Goal: Transaction & Acquisition: Purchase product/service

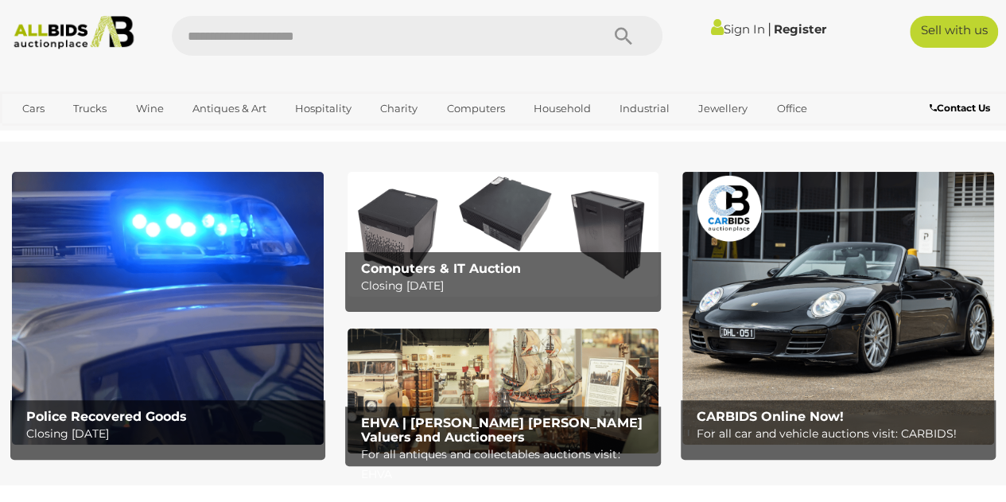
click at [227, 349] on img at bounding box center [168, 308] width 312 height 273
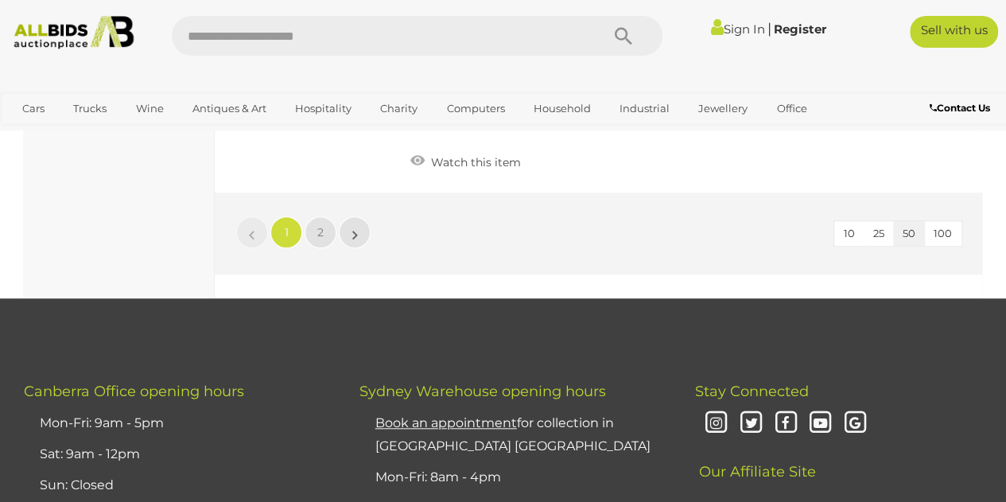
scroll to position [12510, 0]
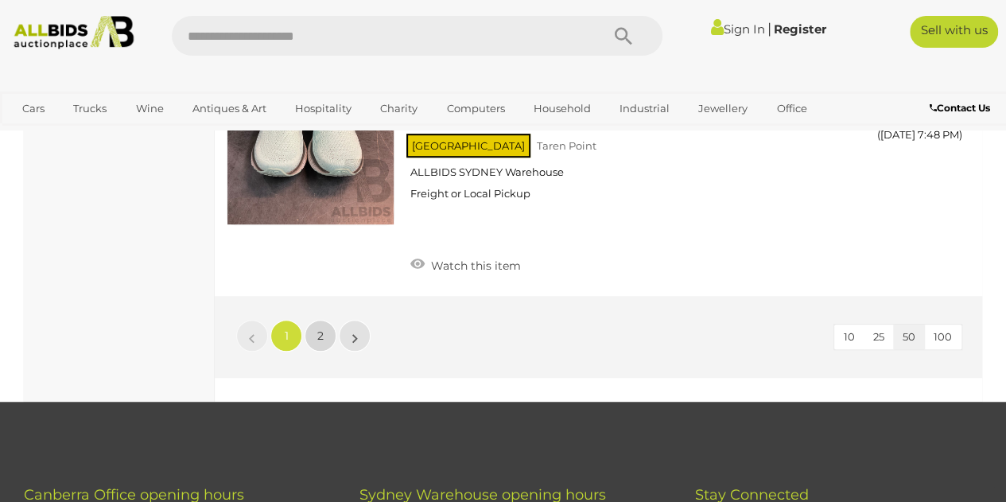
click at [314, 320] on link "2" at bounding box center [321, 336] width 32 height 32
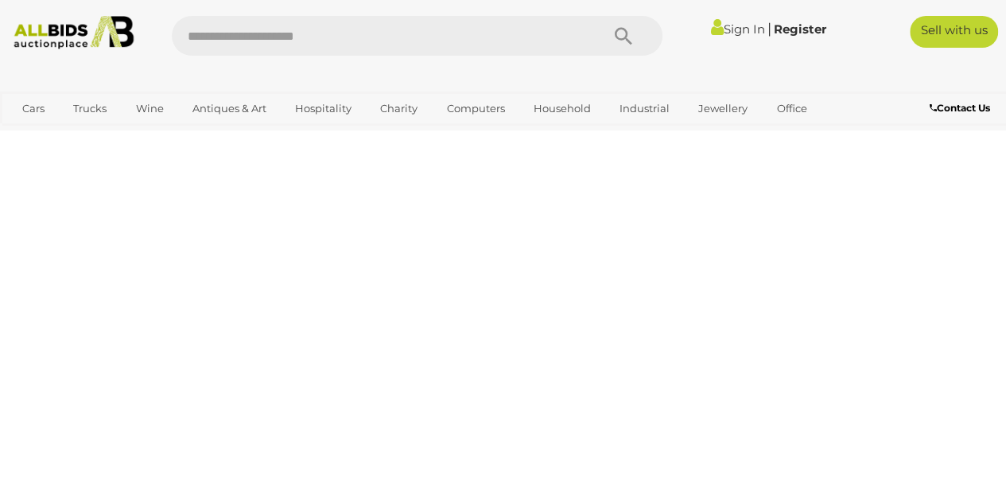
scroll to position [266, 0]
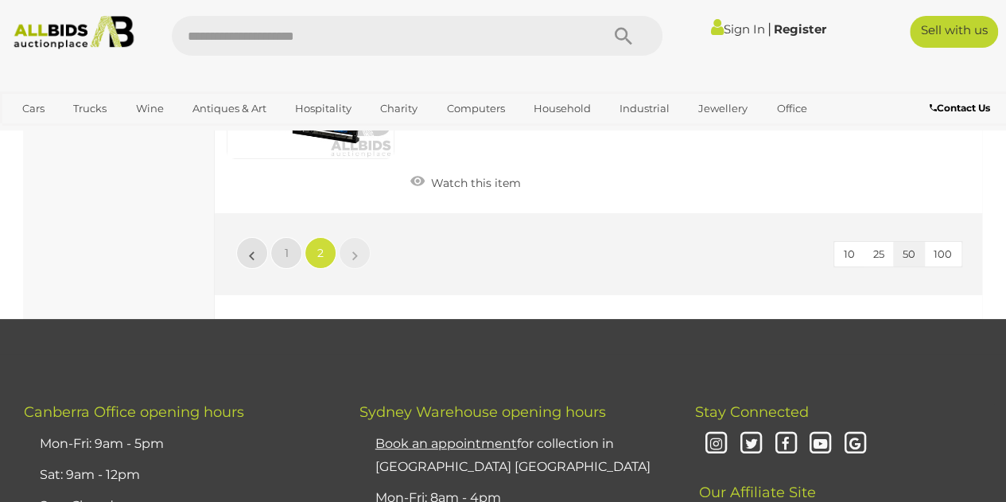
scroll to position [12139, 0]
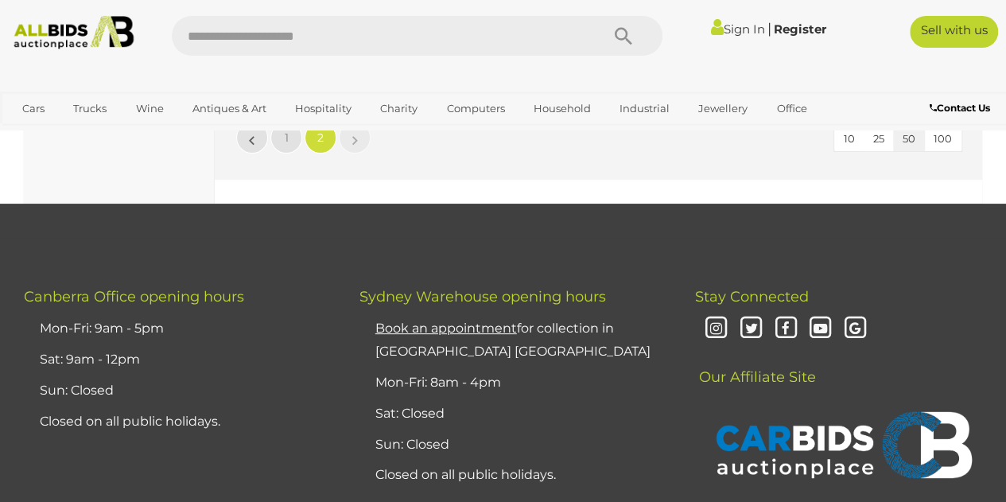
click at [76, 31] on img at bounding box center [73, 32] width 133 height 33
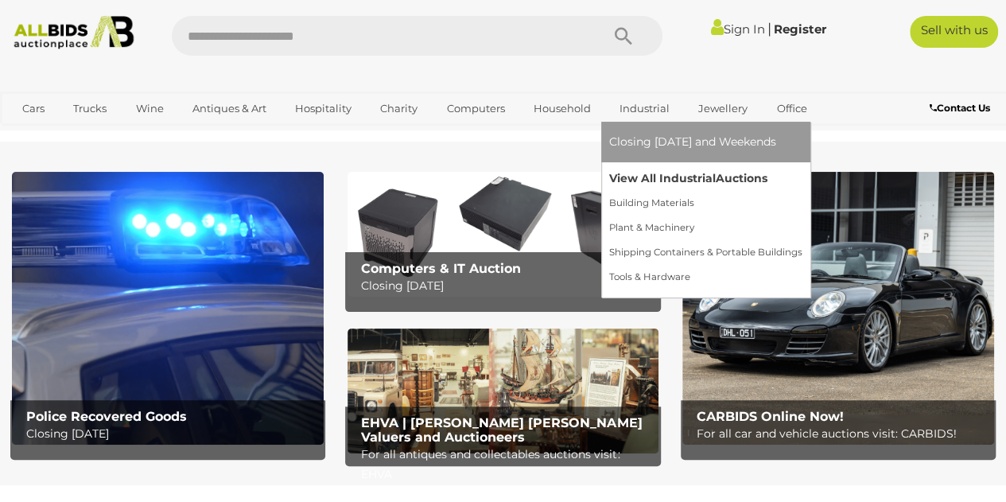
click at [642, 180] on link "View All Industrial Auctions" at bounding box center [705, 178] width 193 height 25
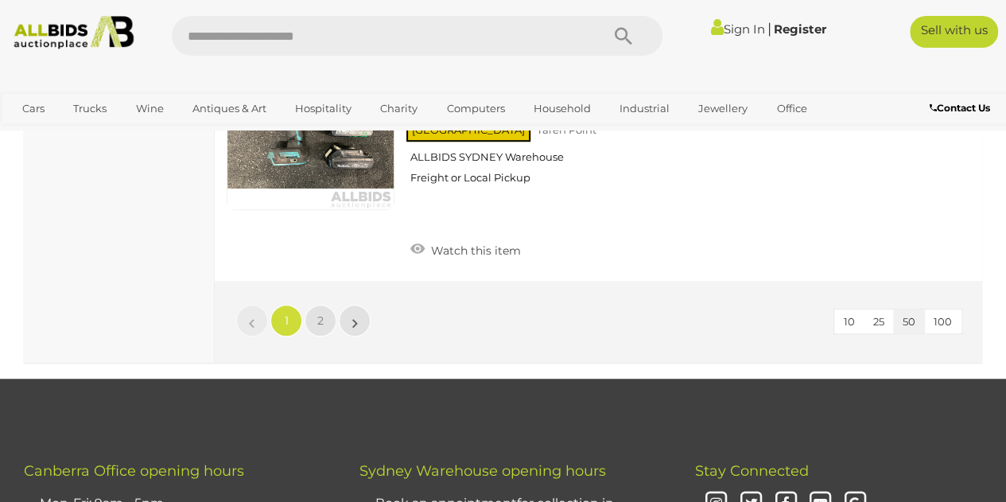
scroll to position [12510, 0]
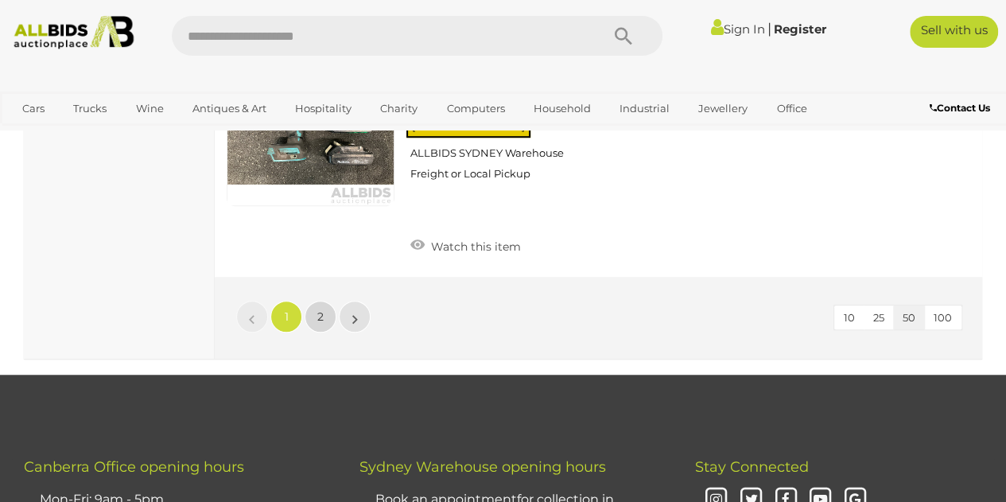
click at [314, 301] on link "2" at bounding box center [321, 317] width 32 height 32
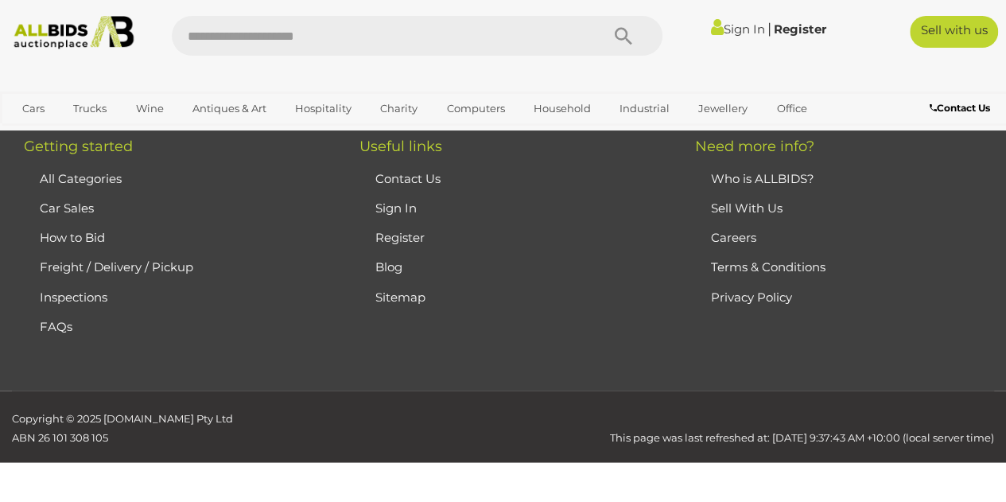
scroll to position [267, 0]
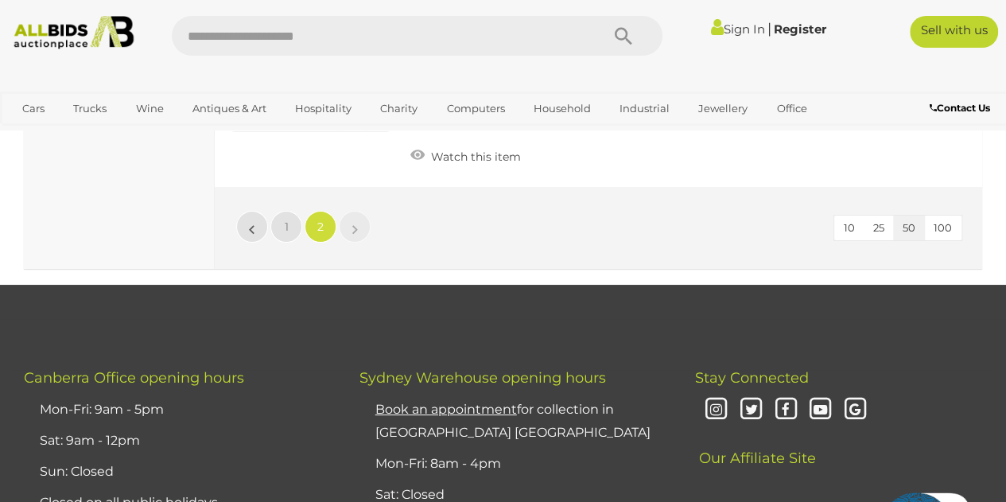
scroll to position [2917, 0]
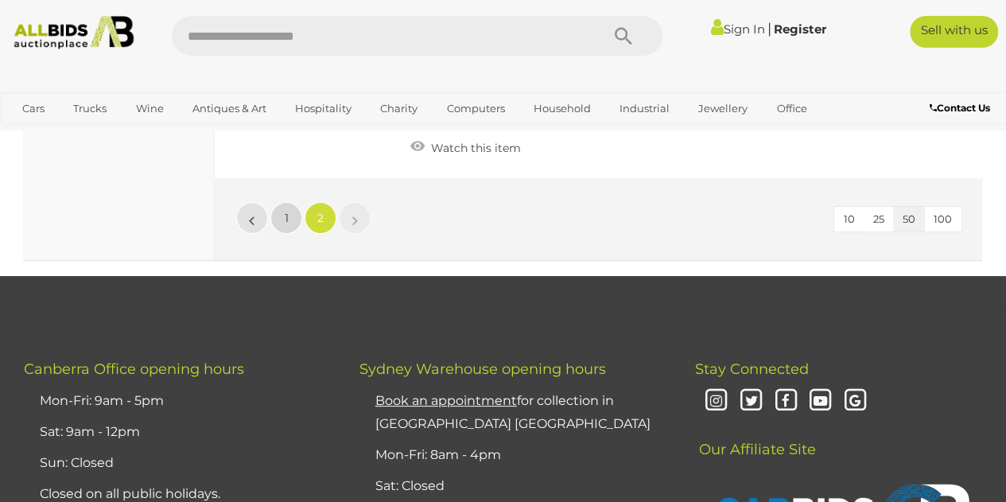
click at [287, 217] on span "1" at bounding box center [287, 218] width 4 height 14
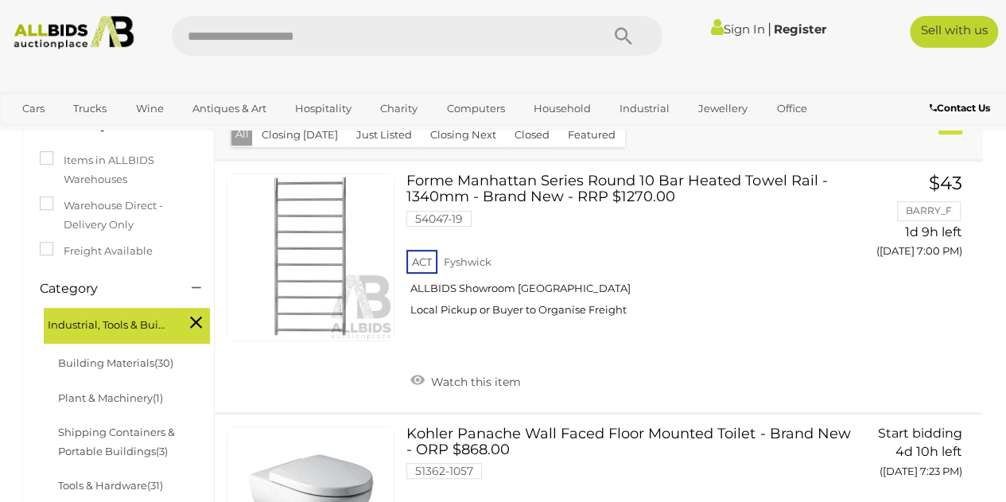
click at [262, 24] on input "text" at bounding box center [378, 36] width 413 height 40
type input "*****"
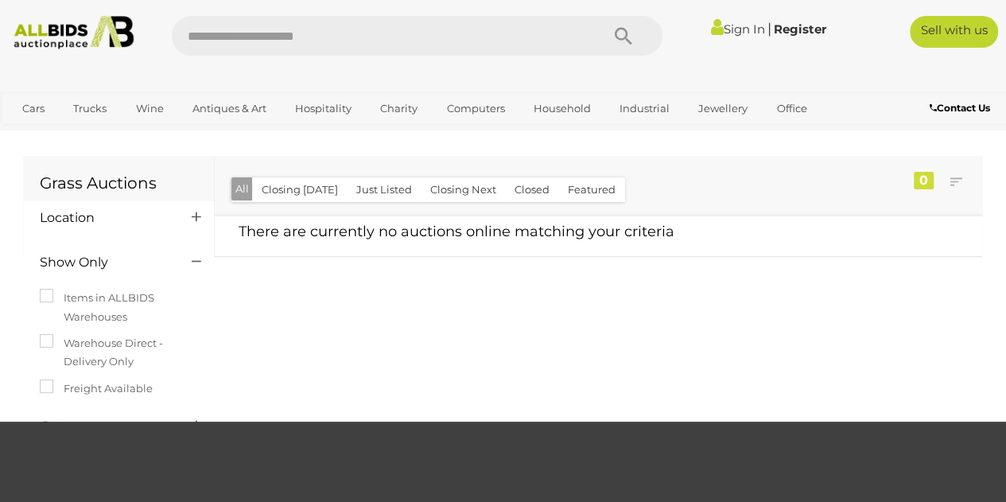
click at [285, 37] on input "text" at bounding box center [378, 36] width 413 height 40
type input "****"
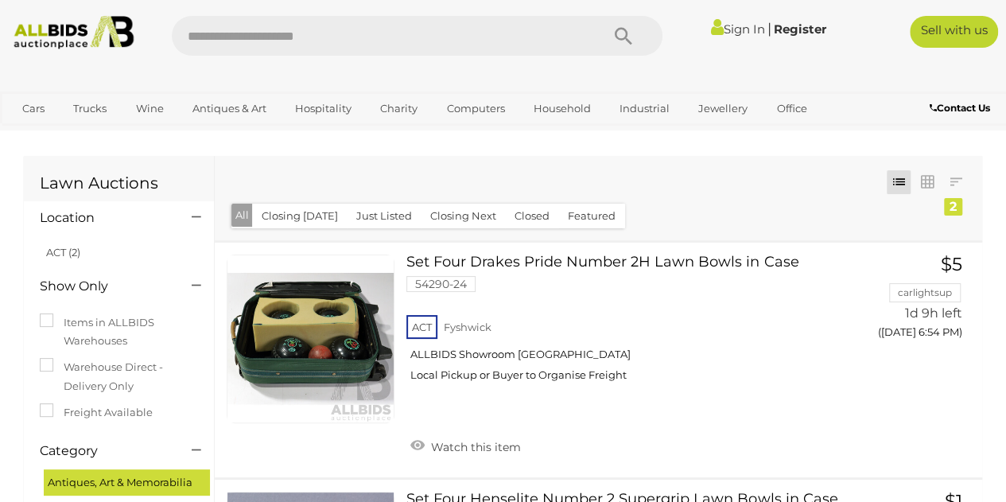
click at [261, 36] on input "text" at bounding box center [378, 36] width 413 height 40
type input "***"
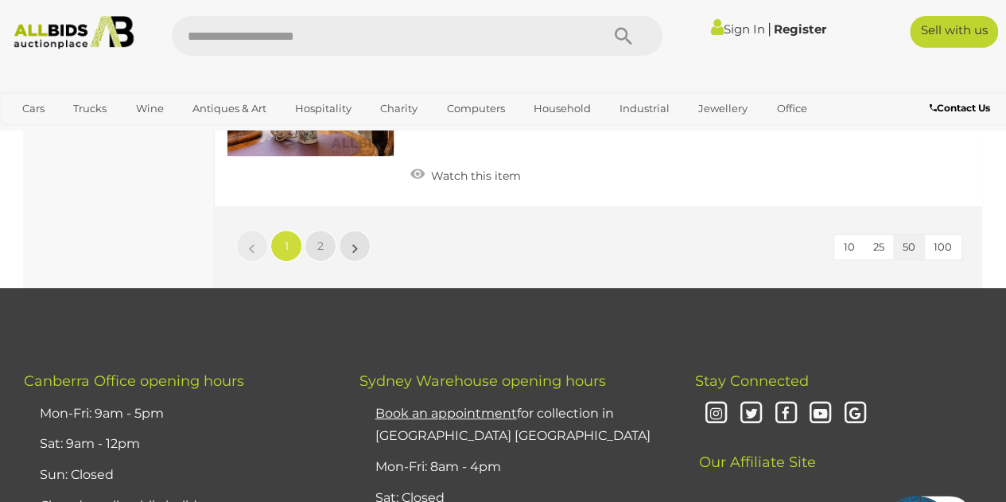
scroll to position [12297, 0]
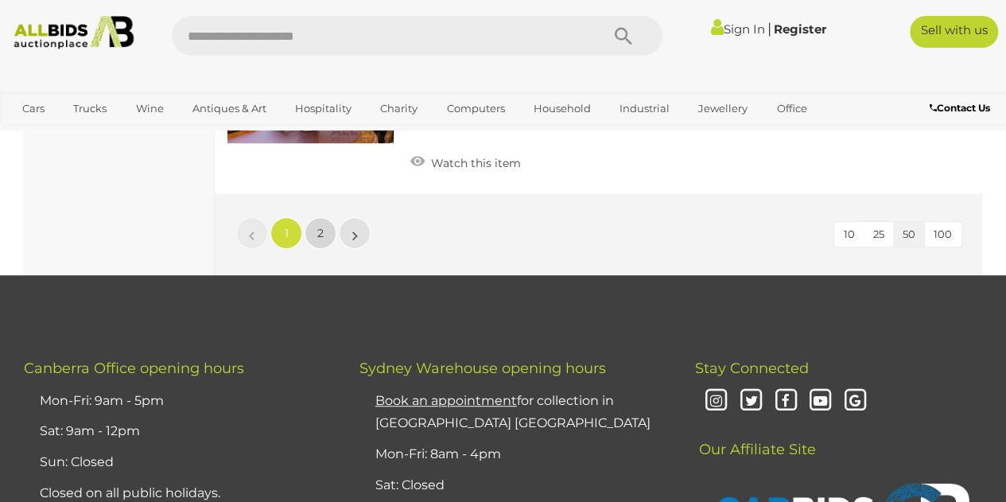
click at [325, 217] on link "2" at bounding box center [321, 233] width 32 height 32
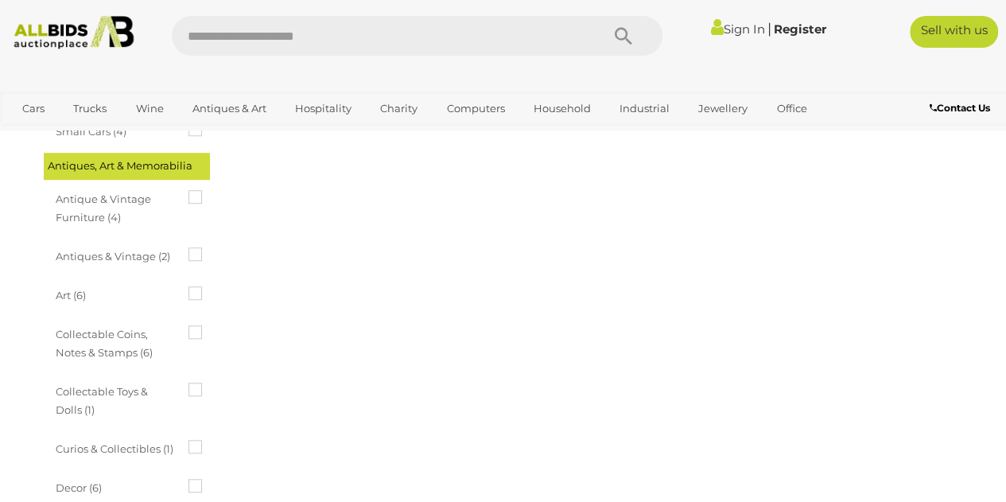
scroll to position [530, 0]
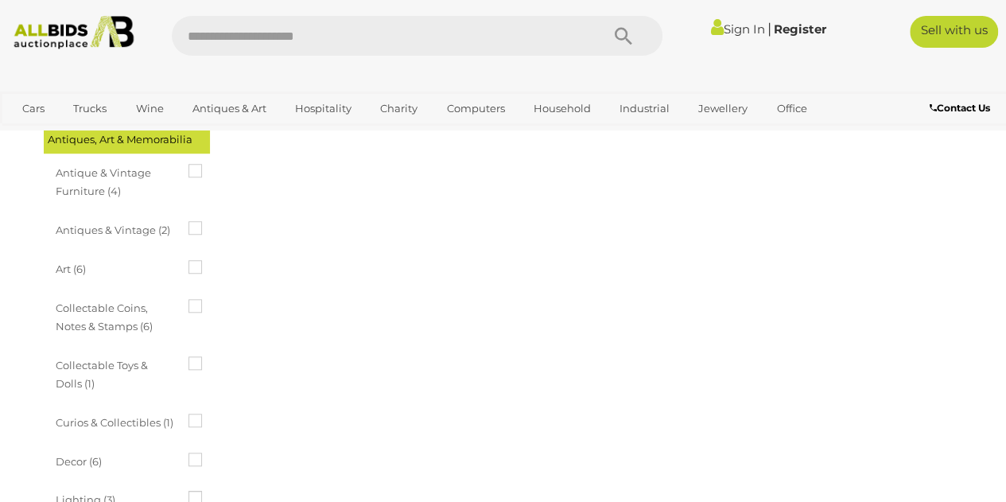
click at [216, 38] on input "text" at bounding box center [378, 36] width 413 height 40
type input "****"
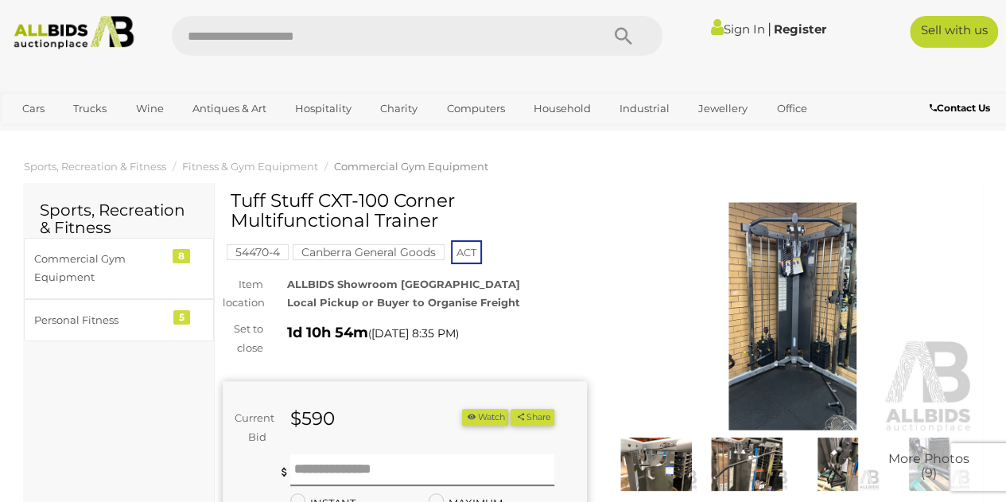
scroll to position [106, 0]
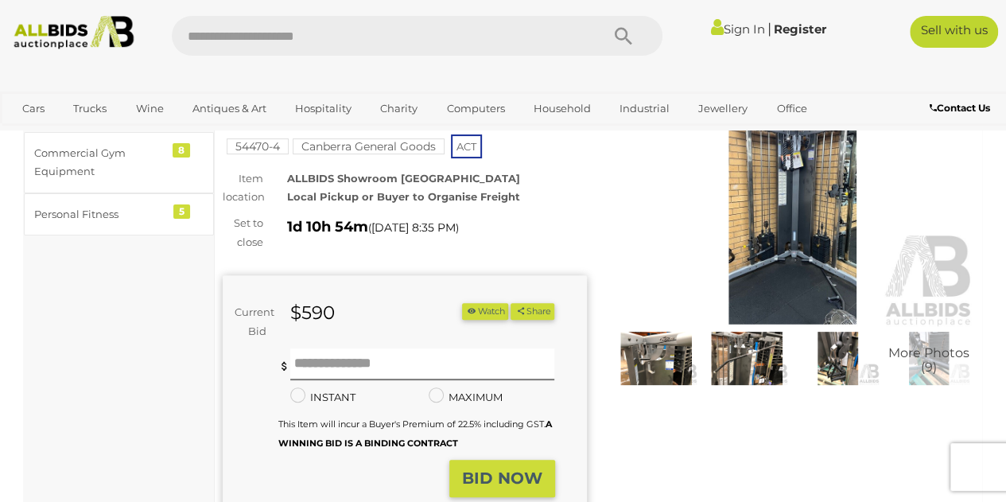
click at [663, 363] on img at bounding box center [656, 358] width 83 height 53
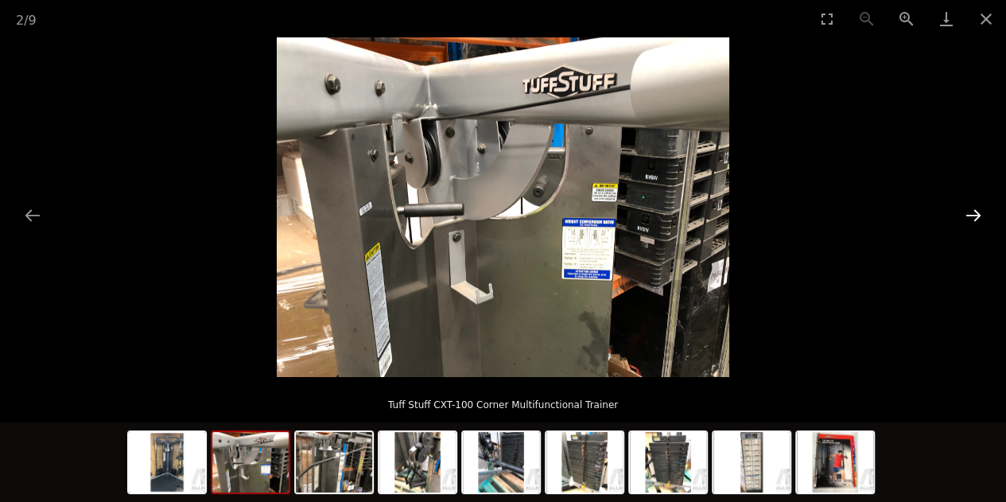
click at [968, 215] on button "Next slide" at bounding box center [973, 215] width 33 height 31
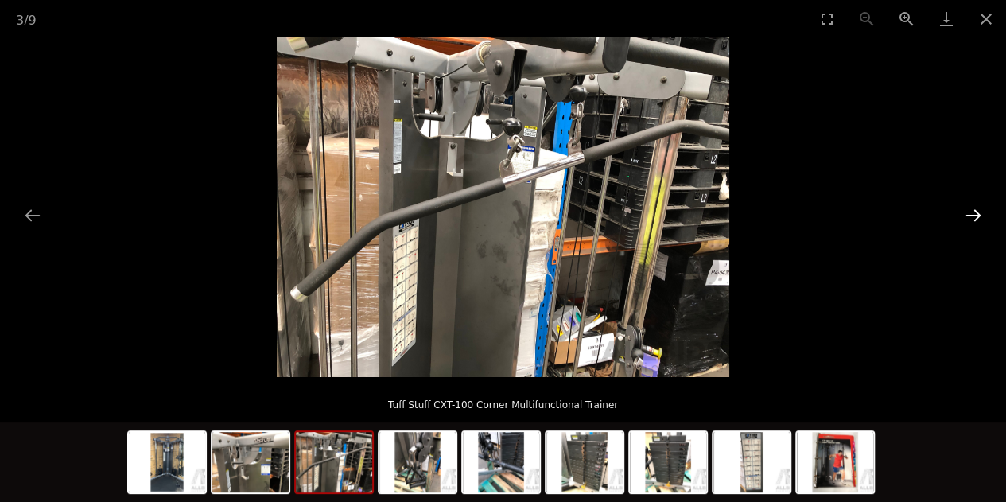
click at [968, 215] on button "Next slide" at bounding box center [973, 215] width 33 height 31
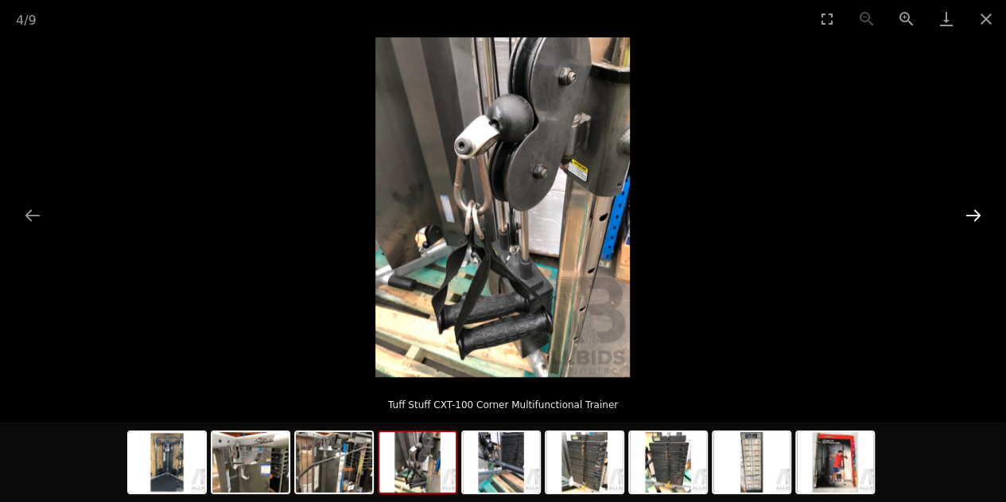
click at [970, 216] on button "Next slide" at bounding box center [973, 215] width 33 height 31
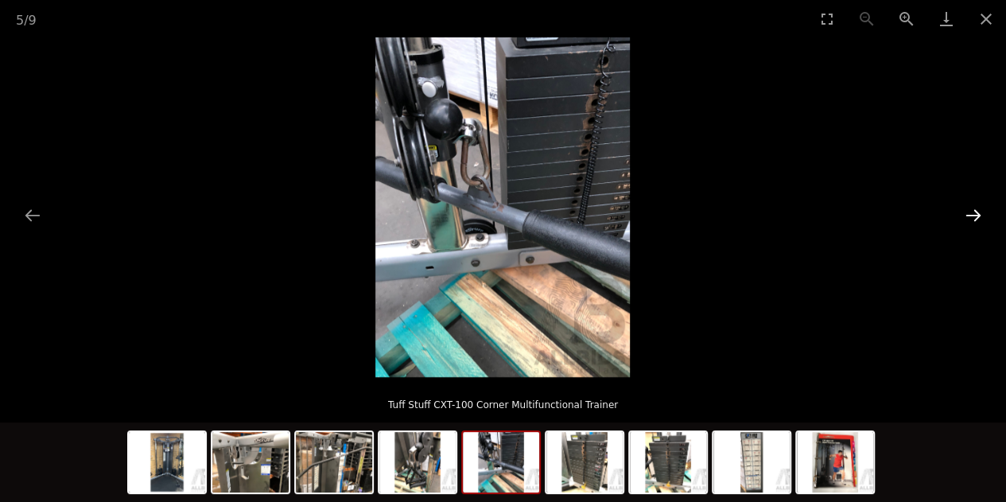
click at [979, 215] on button "Next slide" at bounding box center [973, 215] width 33 height 31
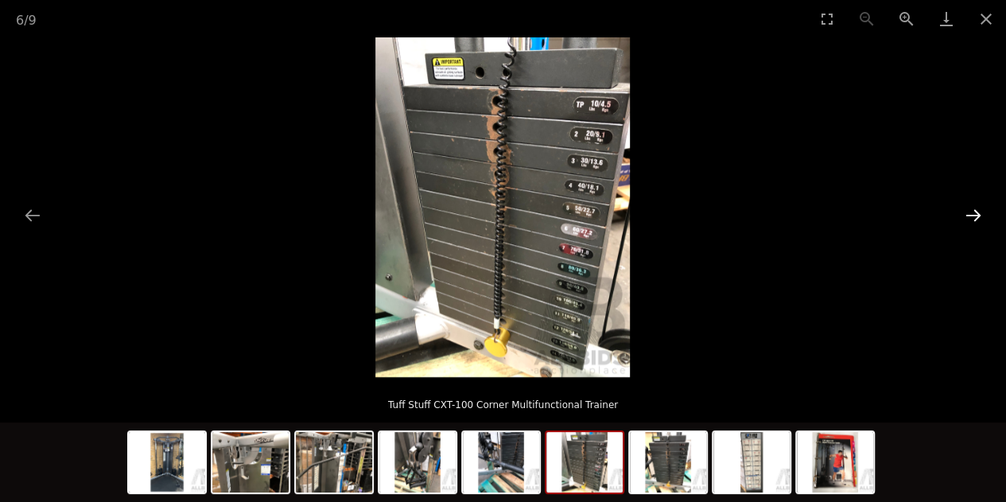
click at [979, 215] on button "Next slide" at bounding box center [973, 215] width 33 height 31
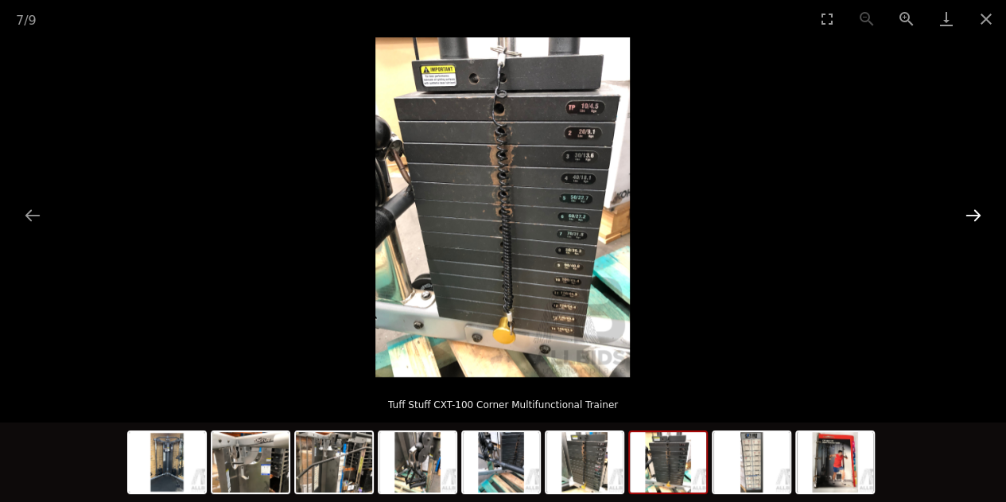
click at [979, 215] on button "Next slide" at bounding box center [973, 215] width 33 height 31
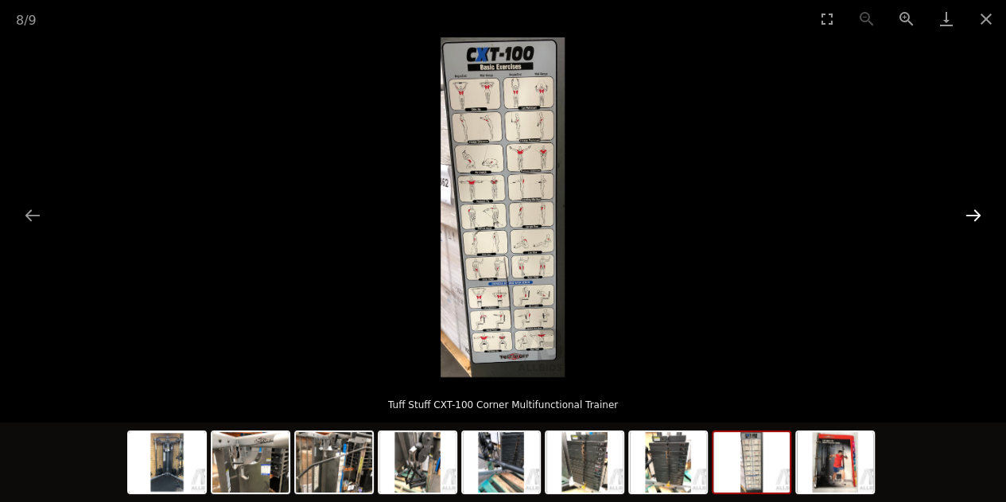
click at [979, 215] on button "Next slide" at bounding box center [973, 215] width 33 height 31
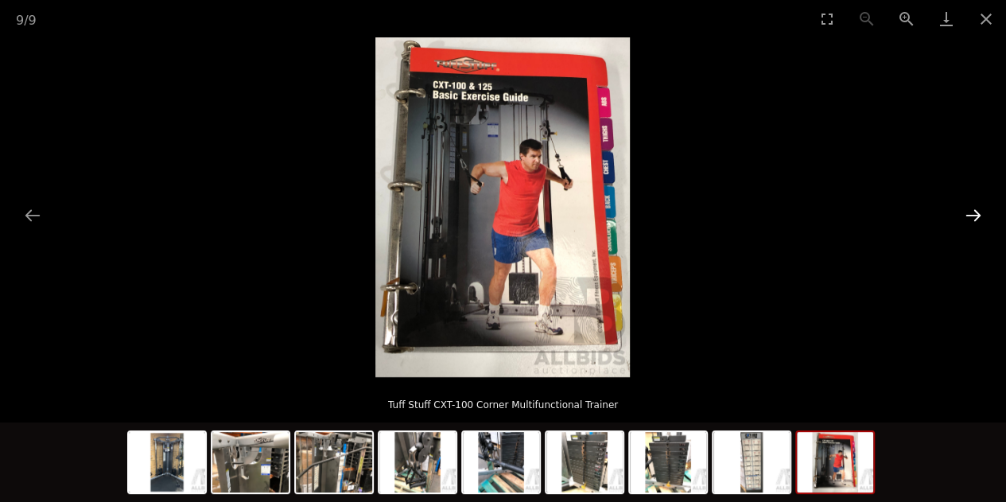
click at [979, 215] on button "Next slide" at bounding box center [973, 215] width 33 height 31
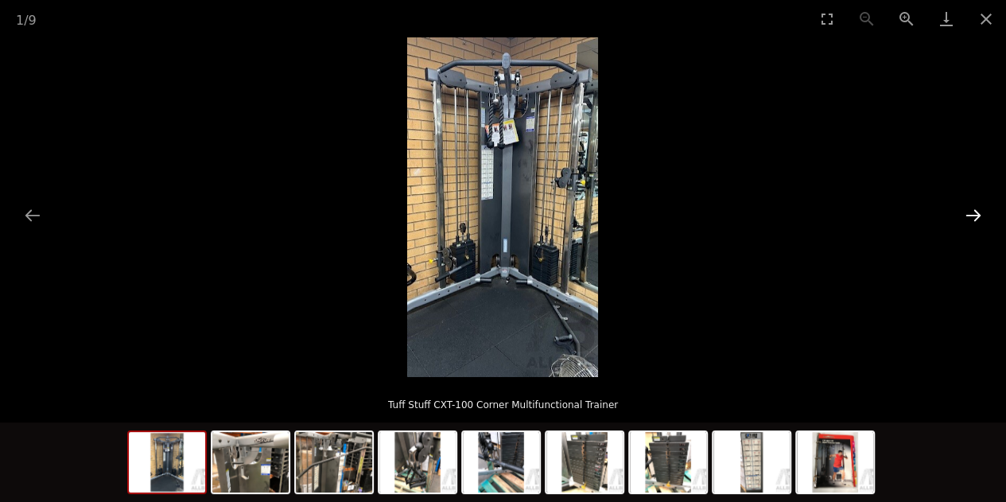
click at [976, 215] on button "Next slide" at bounding box center [973, 215] width 33 height 31
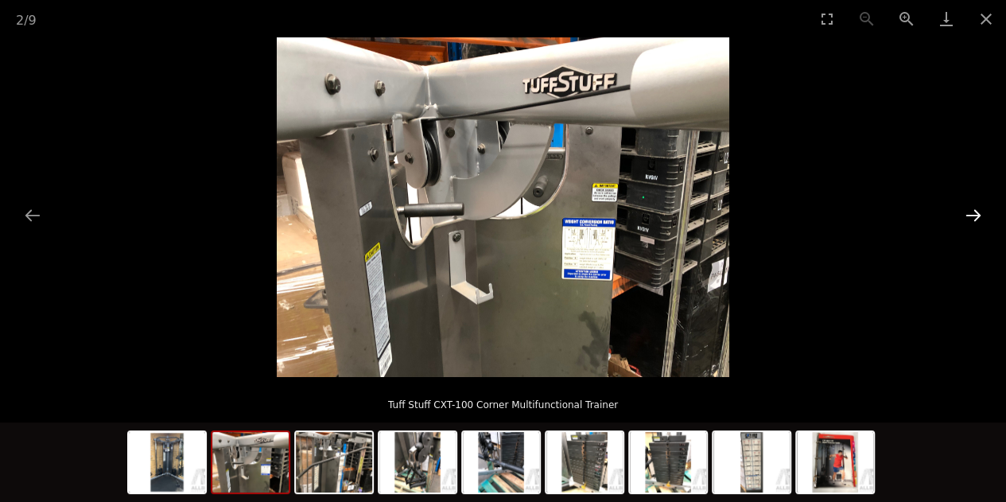
click at [976, 215] on button "Next slide" at bounding box center [973, 215] width 33 height 31
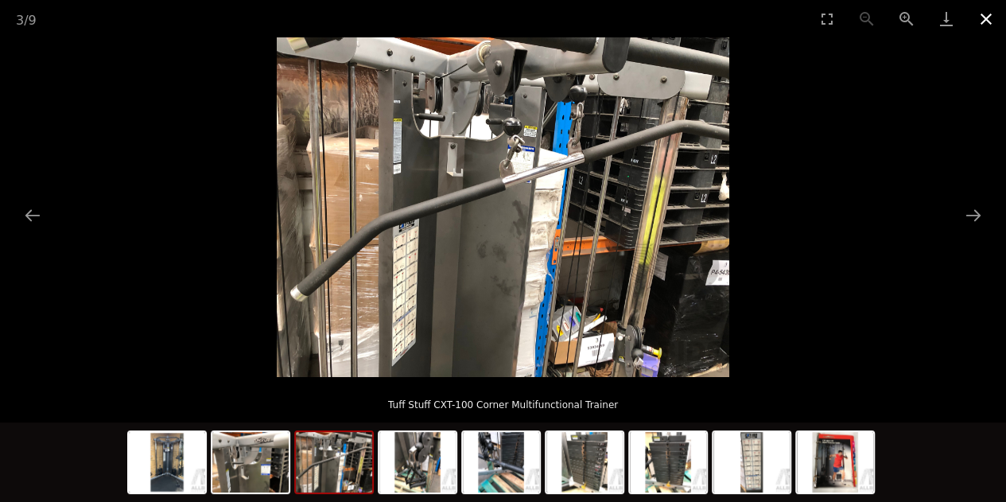
click at [988, 20] on button "Close gallery" at bounding box center [986, 18] width 40 height 37
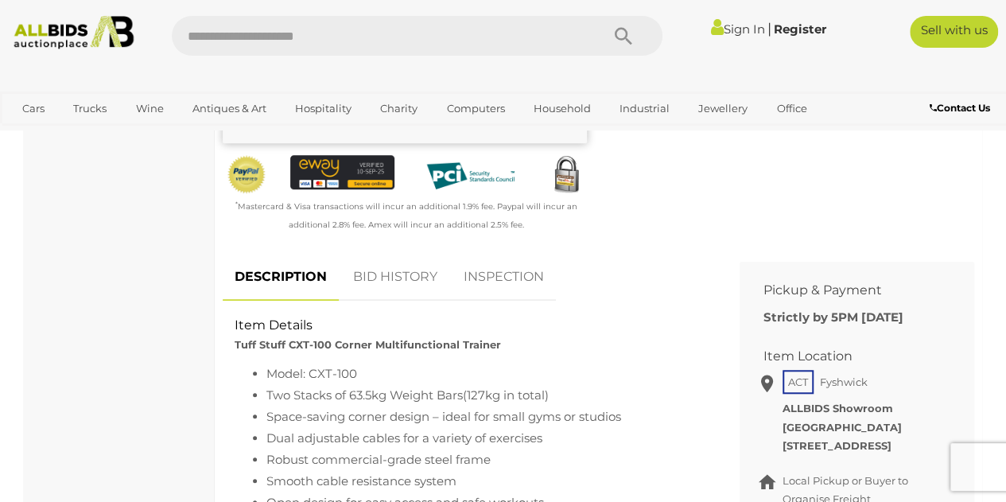
scroll to position [530, 0]
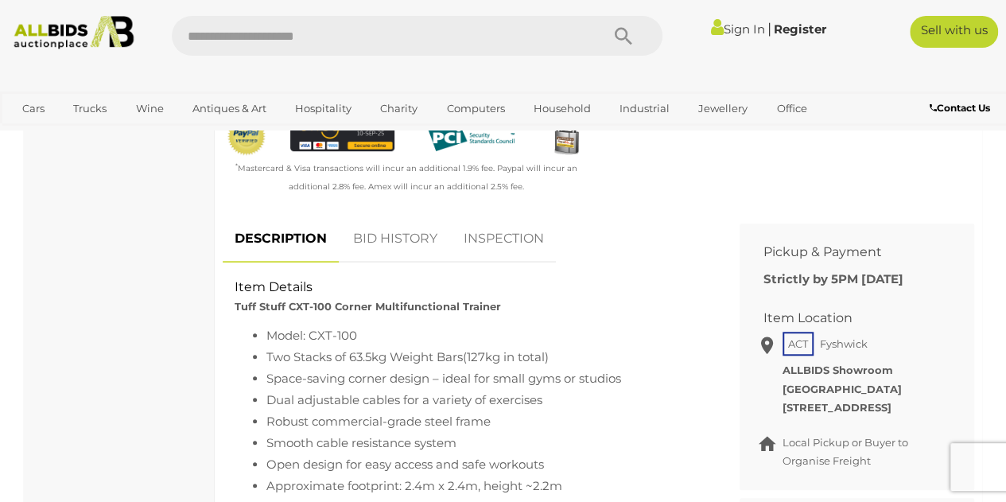
click at [371, 243] on link "BID HISTORY" at bounding box center [395, 238] width 108 height 47
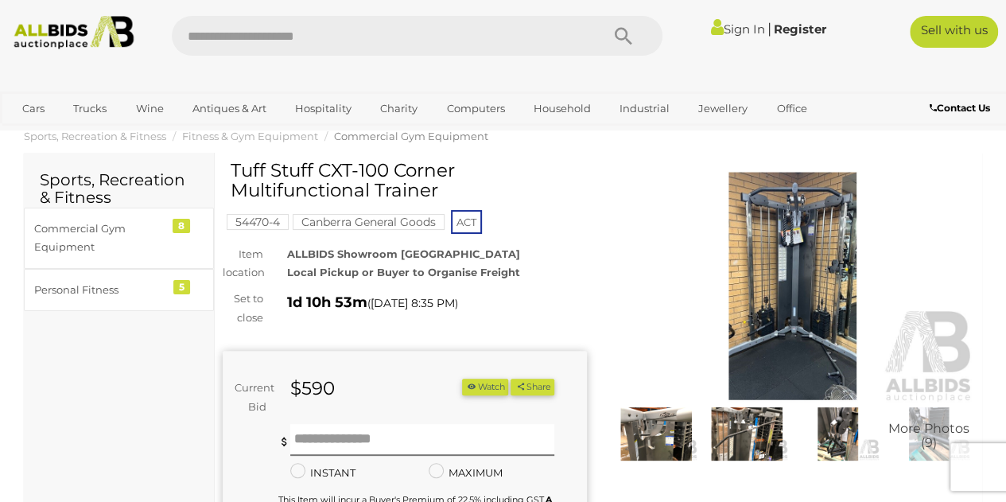
scroll to position [0, 0]
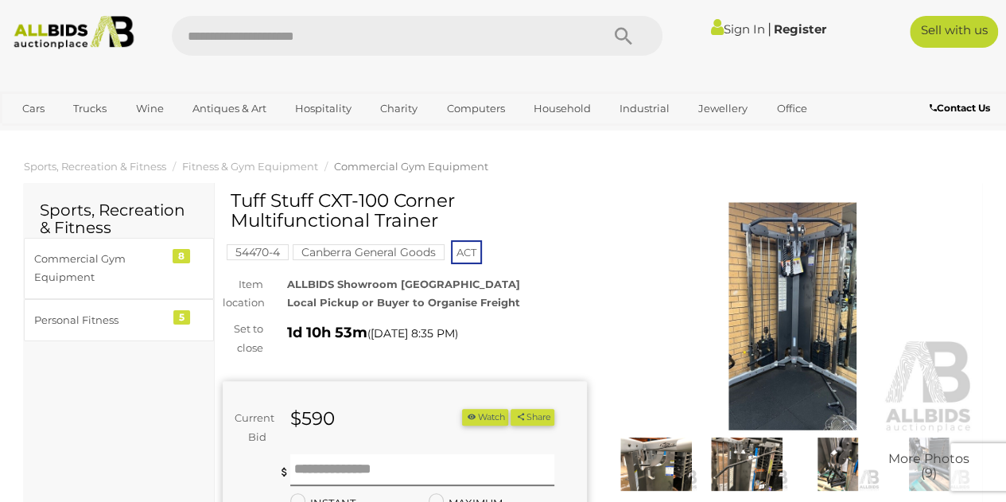
drag, startPoint x: 231, startPoint y: 198, endPoint x: 455, endPoint y: 216, distance: 224.2
click at [455, 216] on h1 "Tuff Stuff CXT-100 Corner Multifunctional Trainer" at bounding box center [407, 211] width 352 height 41
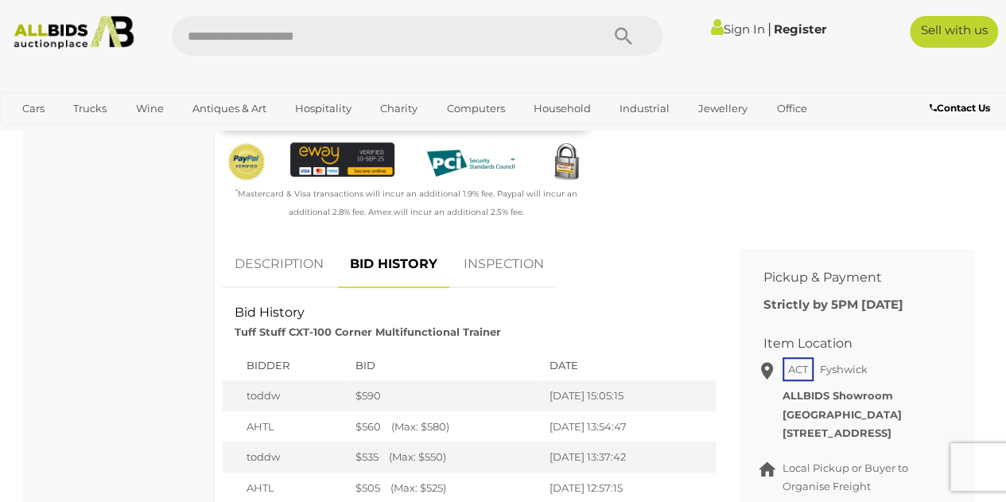
scroll to position [530, 0]
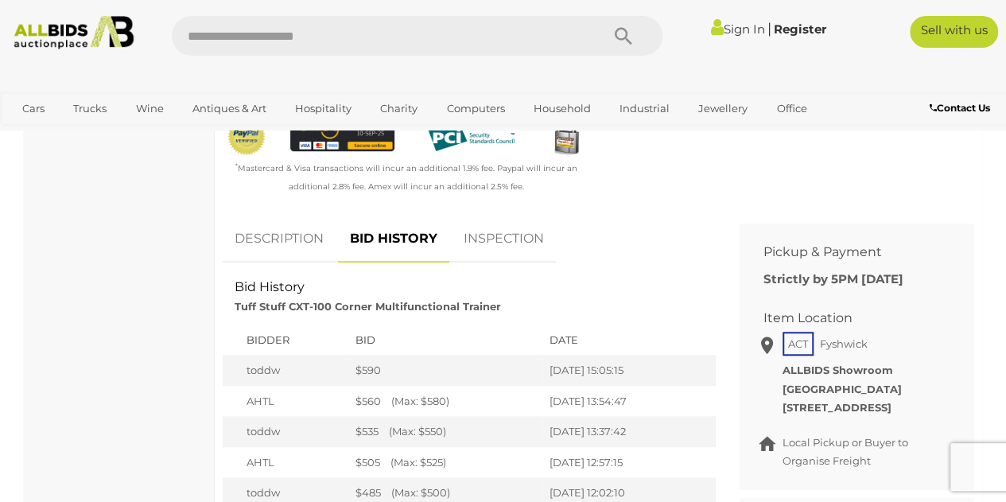
click at [251, 248] on link "DESCRIPTION" at bounding box center [279, 238] width 113 height 47
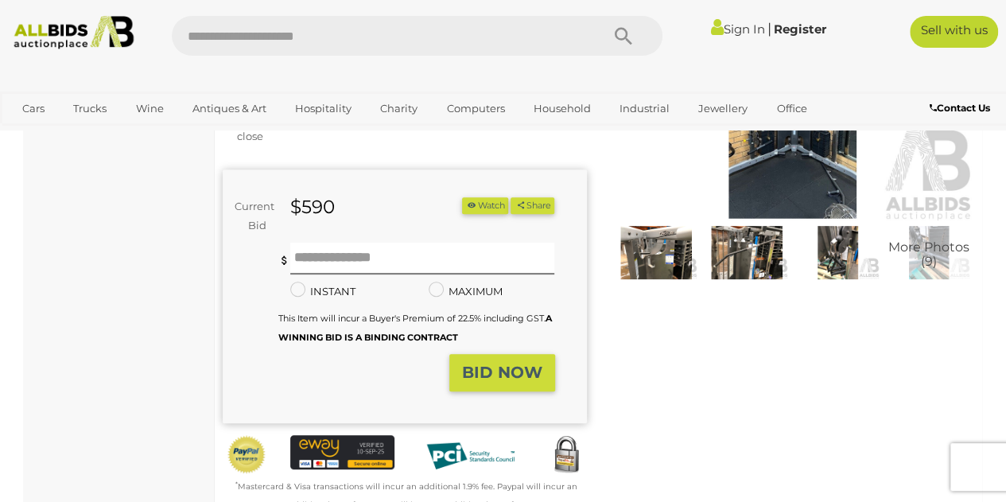
scroll to position [0, 0]
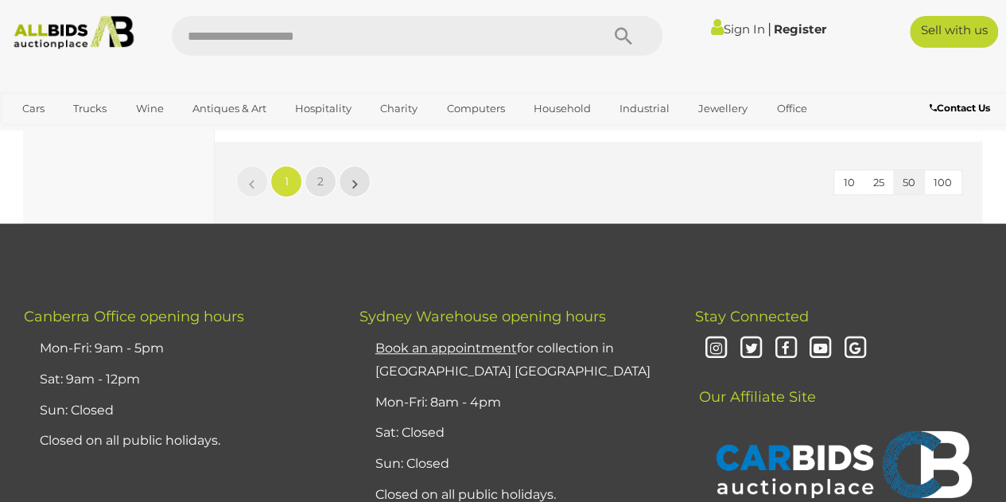
scroll to position [12404, 0]
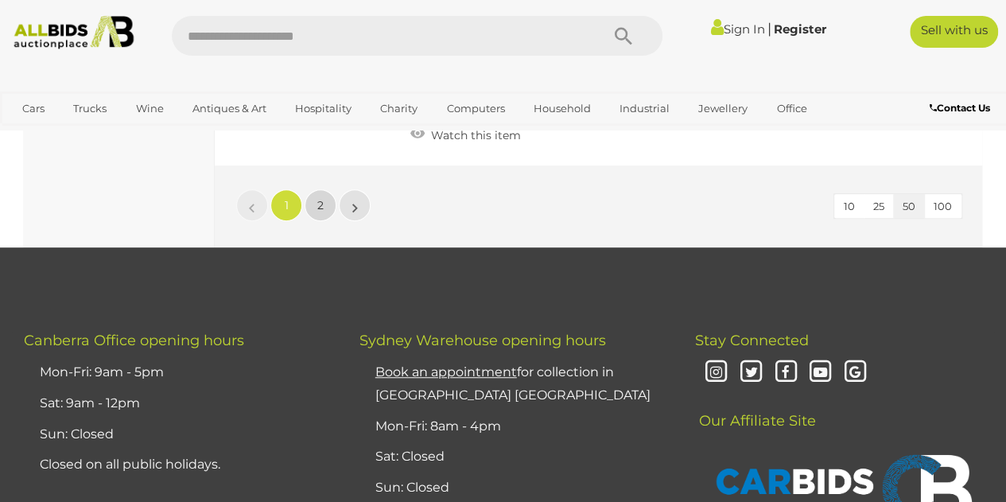
click at [320, 198] on span "2" at bounding box center [320, 205] width 6 height 14
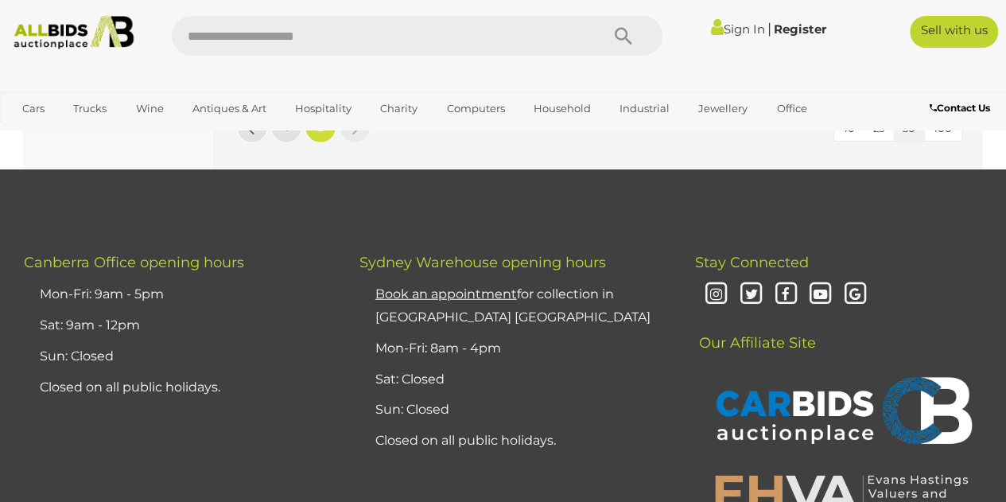
scroll to position [2014, 0]
